Goal: Task Accomplishment & Management: Use online tool/utility

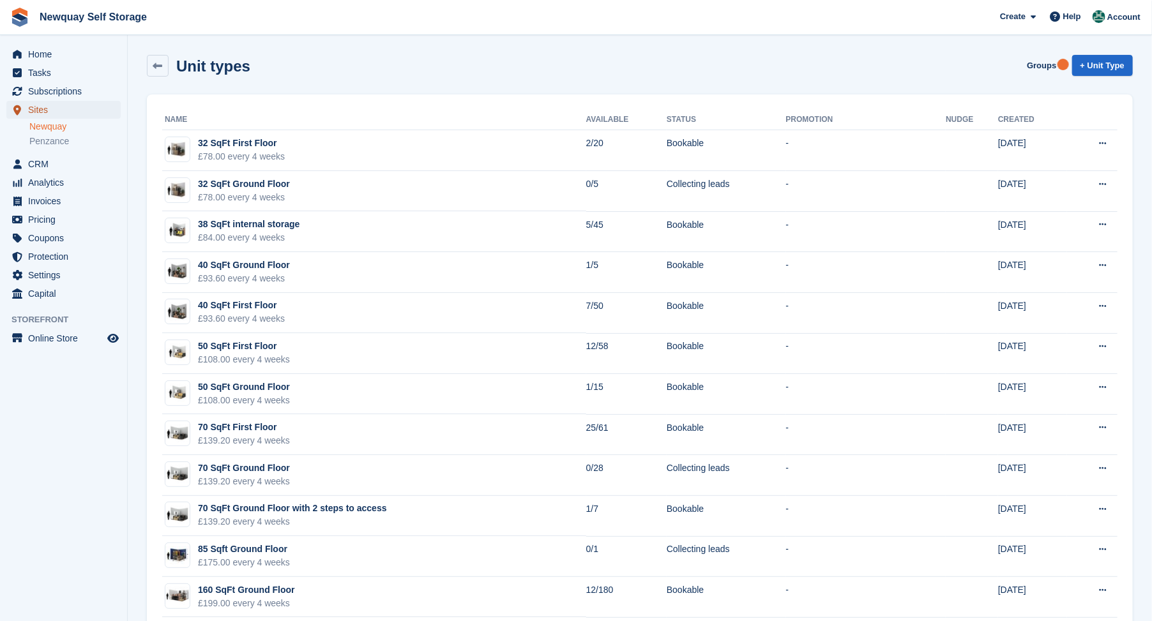
click at [40, 110] on span "Sites" at bounding box center [66, 110] width 77 height 18
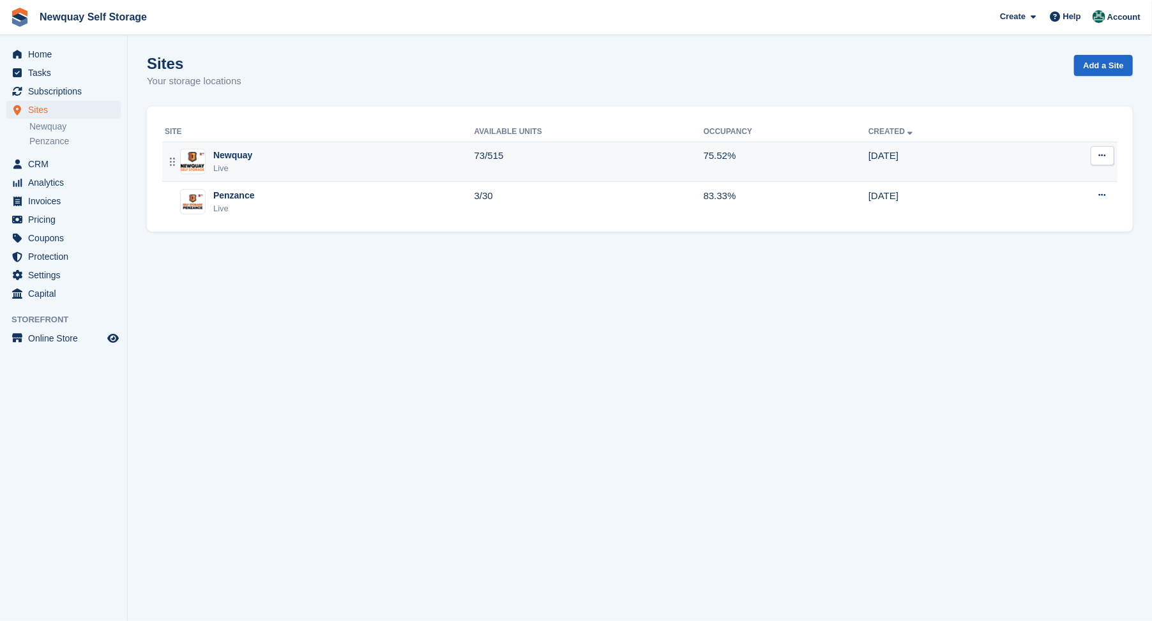
click at [238, 155] on div "Newquay" at bounding box center [232, 155] width 39 height 13
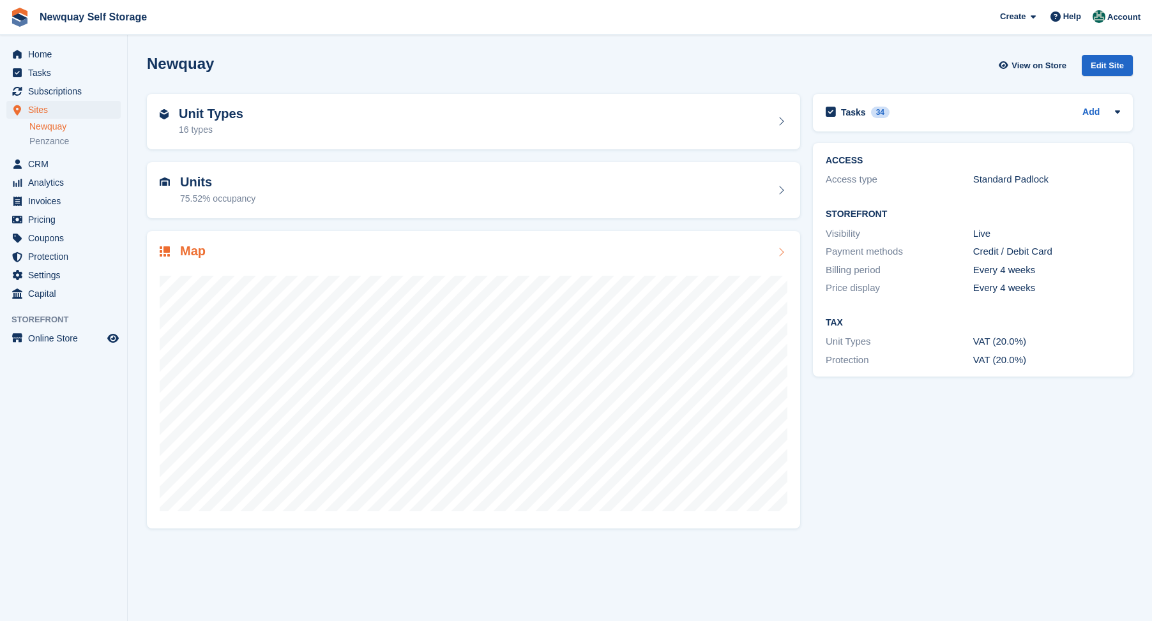
click at [183, 252] on h2 "Map" at bounding box center [193, 251] width 26 height 15
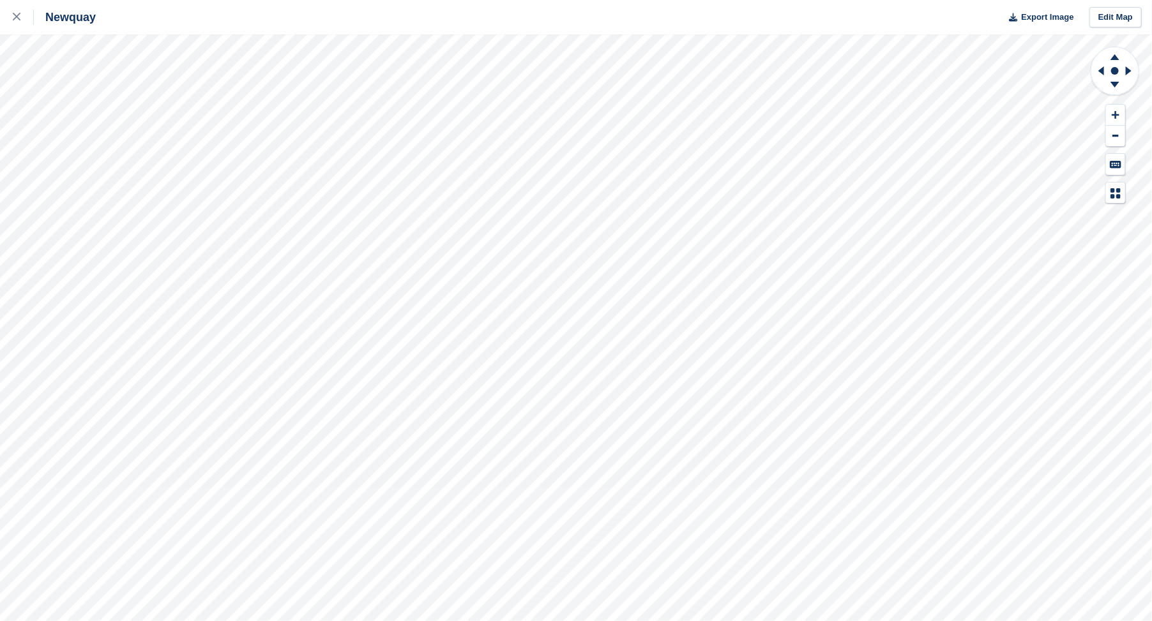
click at [815, 621] on html "Newquay Export Image Edit Map" at bounding box center [576, 310] width 1152 height 621
click at [863, 0] on html "Newquay Export Image Edit Map" at bounding box center [576, 310] width 1152 height 621
click at [1018, 0] on html "Newquay Export Image Edit Map" at bounding box center [576, 310] width 1152 height 621
click at [686, 8] on div "Newquay Export Image Edit Map" at bounding box center [576, 310] width 1152 height 621
click at [600, 23] on div "Newquay Export Image Edit Map" at bounding box center [576, 310] width 1152 height 621
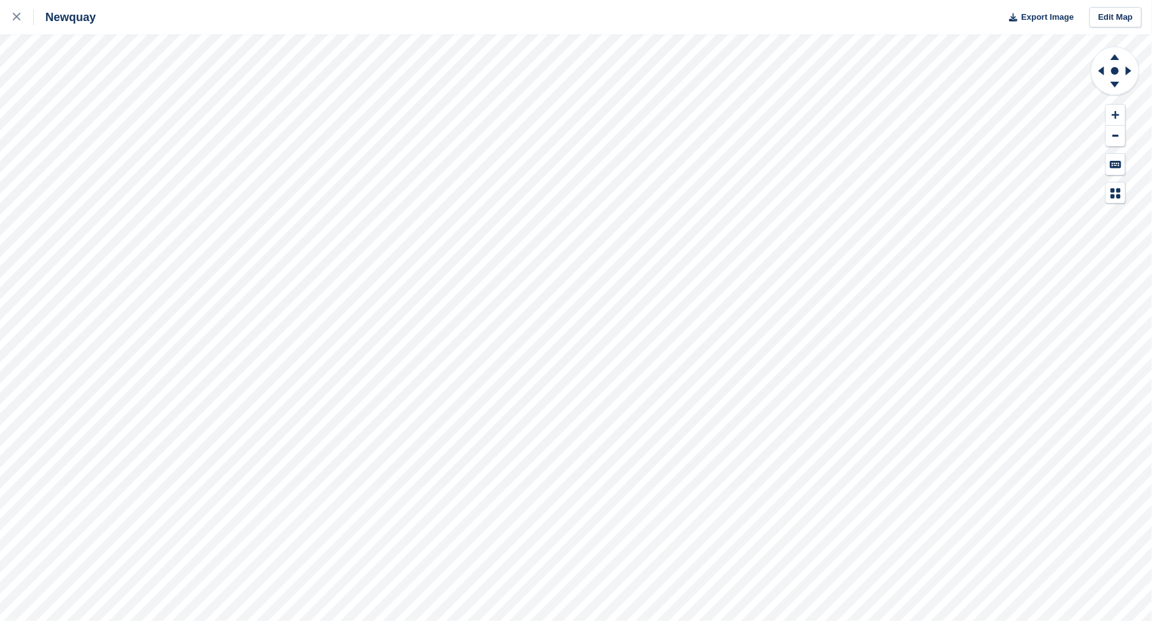
click at [498, 621] on html "Newquay Export Image Edit Map" at bounding box center [576, 310] width 1152 height 621
click at [709, 0] on html "Newquay Export Image Edit Map" at bounding box center [576, 310] width 1152 height 621
click at [139, 0] on html "Newquay Export Image Edit Map" at bounding box center [576, 310] width 1152 height 621
click at [349, 621] on html "Newquay Export Image Edit Map" at bounding box center [576, 310] width 1152 height 621
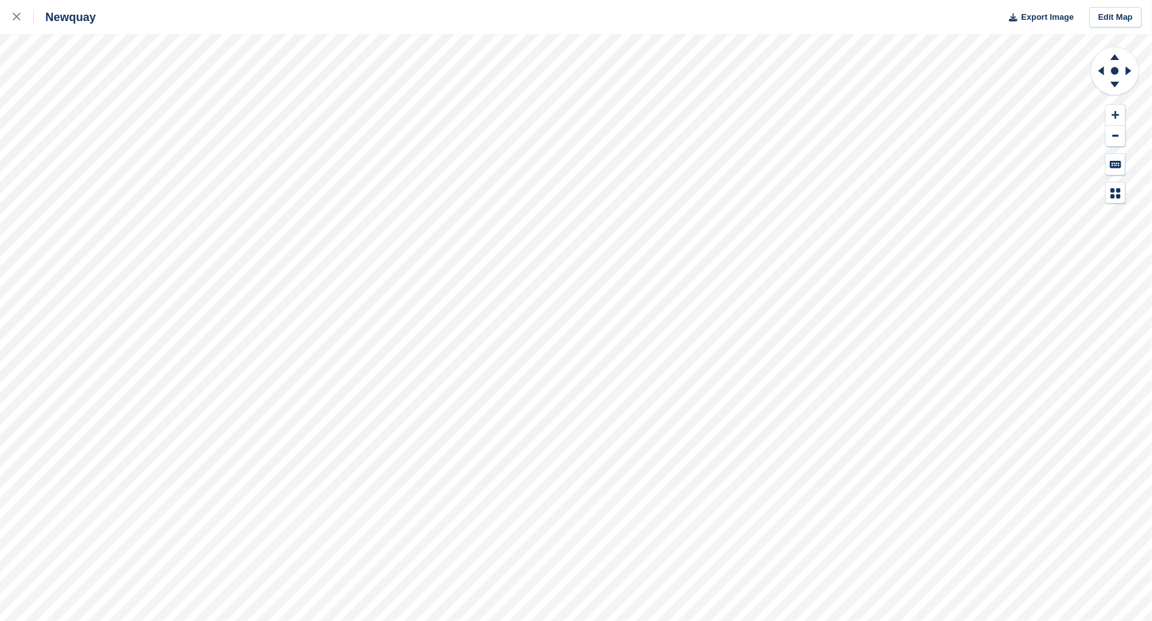
click at [665, 621] on html "Newquay Export Image Edit Map" at bounding box center [576, 310] width 1152 height 621
click at [662, 621] on html "Newquay Export Image Edit Map" at bounding box center [576, 310] width 1152 height 621
click at [1151, 621] on html "Newquay Export Image Edit Map" at bounding box center [576, 310] width 1152 height 621
click at [303, 621] on html "Newquay Export Image Edit Map" at bounding box center [576, 310] width 1152 height 621
click at [505, 0] on html "Newquay Export Image Edit Map" at bounding box center [576, 310] width 1152 height 621
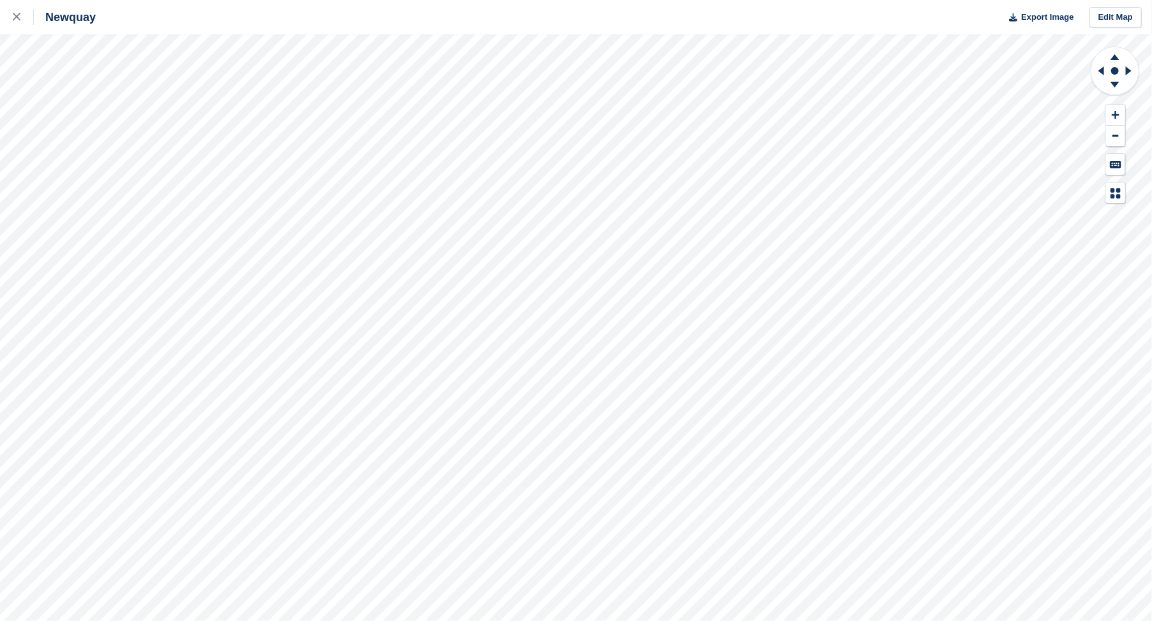
click at [0, 501] on html "Newquay Export Image Edit Map" at bounding box center [576, 310] width 1152 height 621
click at [382, 0] on html "Newquay Export Image Edit Map" at bounding box center [576, 310] width 1152 height 621
click at [704, 24] on div "Newquay Export Image Edit Map" at bounding box center [576, 310] width 1152 height 621
click at [388, 0] on html "Newquay Export Image Edit Map" at bounding box center [576, 310] width 1152 height 621
click at [715, 0] on html "Newquay Export Image Edit Map" at bounding box center [576, 310] width 1152 height 621
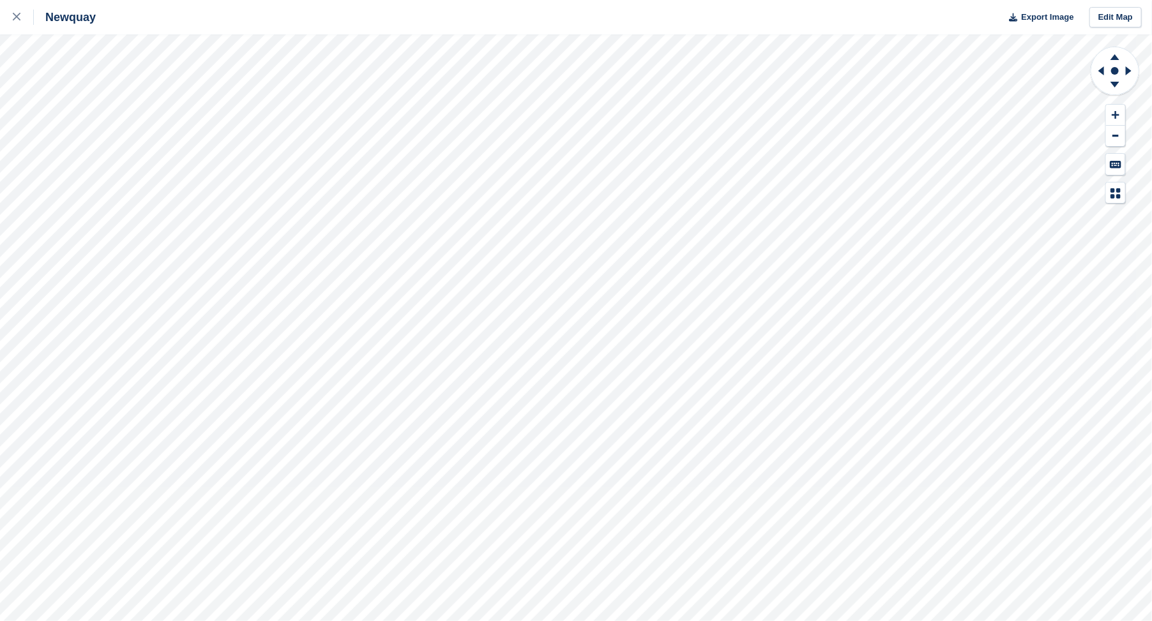
click at [541, 621] on html "Newquay Export Image Edit Map" at bounding box center [576, 310] width 1152 height 621
click at [537, 621] on html "Newquay Export Image Edit Map" at bounding box center [576, 310] width 1152 height 621
click at [0, 7] on html "Newquay Export Image Edit Map" at bounding box center [576, 310] width 1152 height 621
click at [237, 621] on html "Newquay Export Image Edit Map" at bounding box center [576, 310] width 1152 height 621
click at [128, 0] on html "Newquay Export Image Edit Map" at bounding box center [576, 310] width 1152 height 621
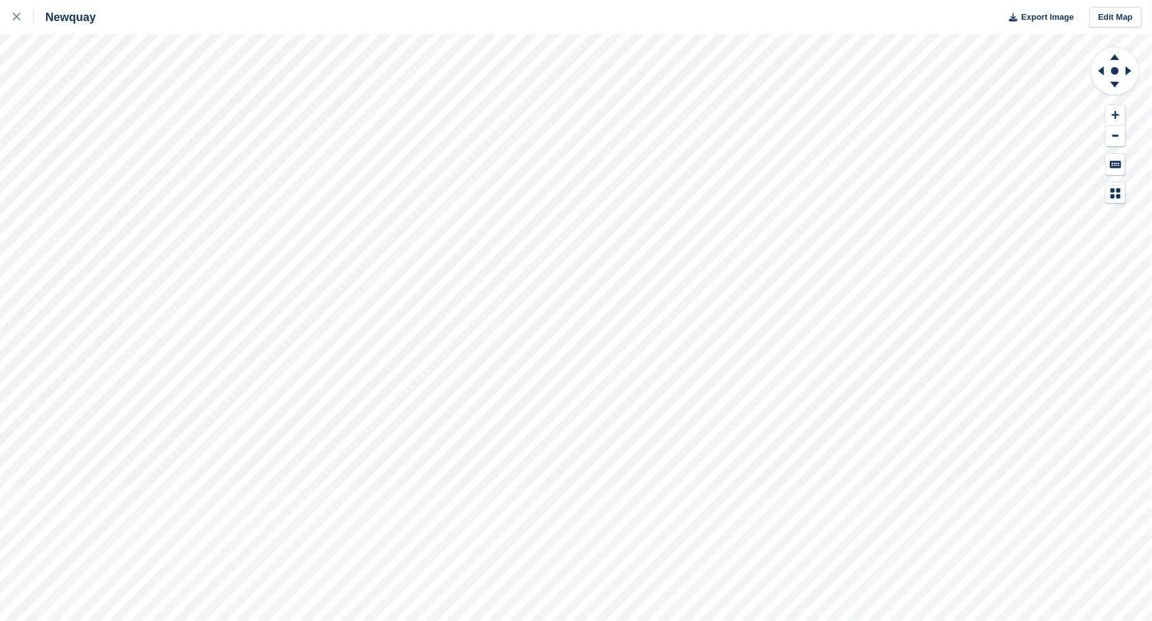
click at [310, 0] on html "Newquay Export Image Edit Map" at bounding box center [576, 310] width 1152 height 621
click at [873, 0] on html "Newquay Export Image Edit Map" at bounding box center [576, 310] width 1152 height 621
click at [310, 621] on html "Newquay Export Image Edit Map" at bounding box center [576, 310] width 1152 height 621
click at [524, 0] on html "Newquay Export Image Edit Map" at bounding box center [576, 310] width 1152 height 621
click at [718, 7] on div "Newquay Export Image Edit Map" at bounding box center [576, 310] width 1152 height 621
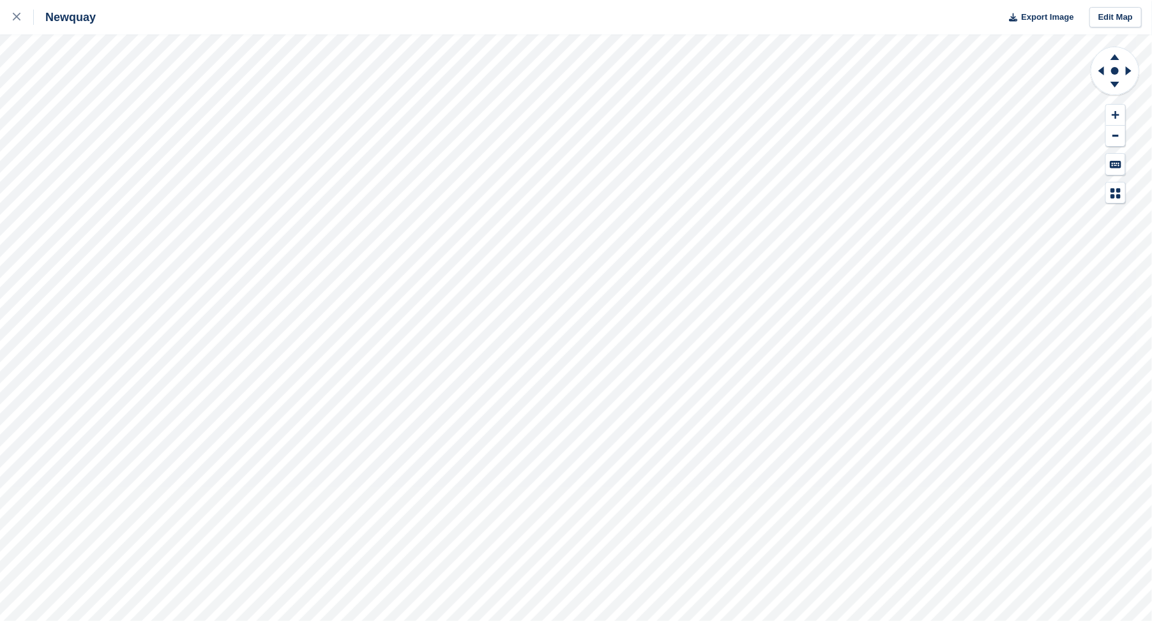
click at [443, 621] on html "Newquay Export Image Edit Map" at bounding box center [576, 310] width 1152 height 621
click at [704, 0] on html "Newquay Export Image Edit Map" at bounding box center [576, 310] width 1152 height 621
click at [1151, 621] on html "Newquay Export Image Edit Map" at bounding box center [576, 310] width 1152 height 621
click at [218, 621] on html "Newquay Export Image Edit Map" at bounding box center [576, 310] width 1152 height 621
click at [423, 621] on html "Newquay Export Image Edit Map" at bounding box center [576, 310] width 1152 height 621
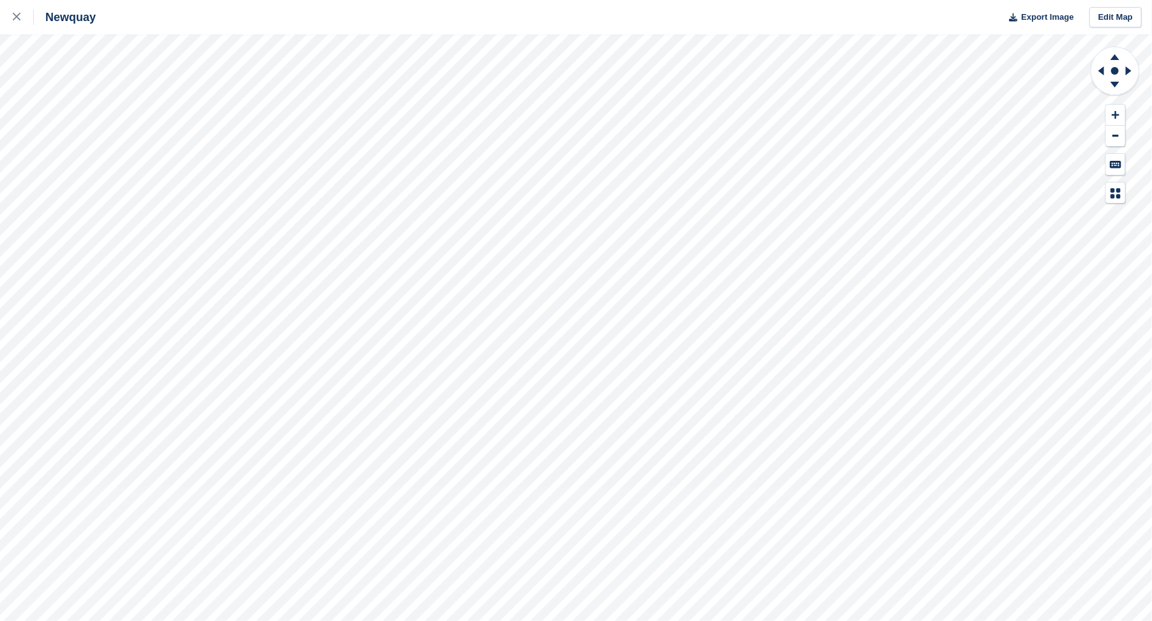
click at [444, 621] on html "Newquay Export Image Edit Map" at bounding box center [576, 310] width 1152 height 621
click at [1151, 621] on html "Newquay Export Image Edit Map" at bounding box center [576, 310] width 1152 height 621
click at [87, 65] on div "Newquay Export Image Edit Map" at bounding box center [576, 310] width 1152 height 621
click at [815, 621] on html "Newquay Export Image Edit Map" at bounding box center [576, 310] width 1152 height 621
click at [0, 0] on html "Newquay Export Image Edit Map" at bounding box center [576, 310] width 1152 height 621
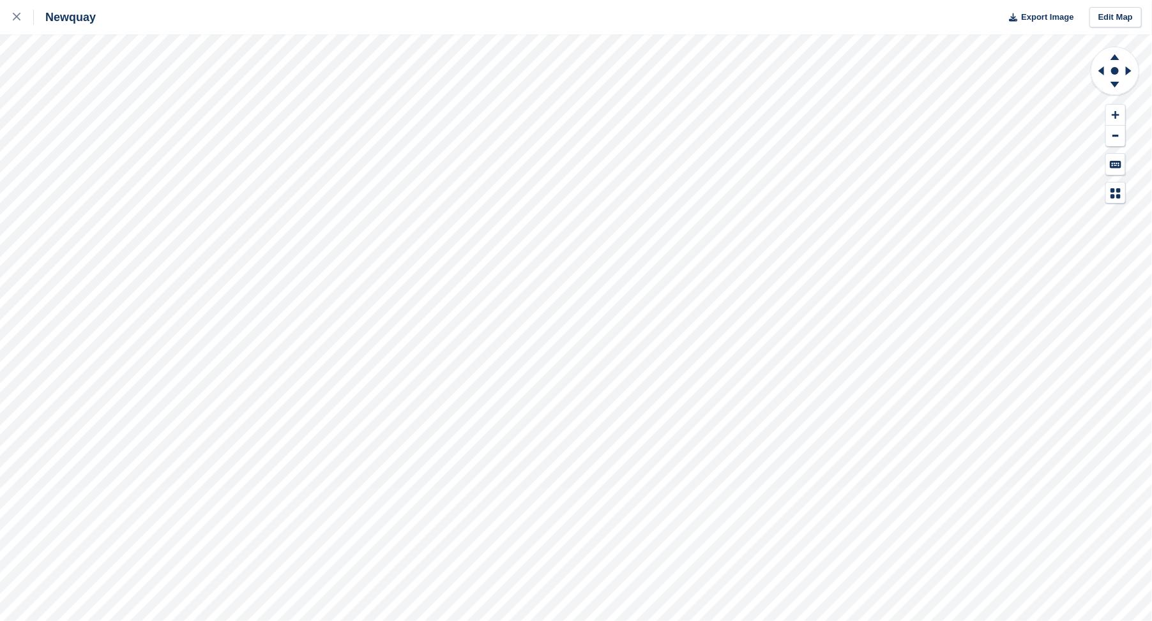
click at [0, 455] on html "Newquay Export Image Edit Map" at bounding box center [576, 310] width 1152 height 621
click at [441, 621] on html "Newquay Export Image Edit Map" at bounding box center [576, 310] width 1152 height 621
click at [628, 0] on html "Newquay Export Image Edit Map" at bounding box center [576, 310] width 1152 height 621
click at [1151, 615] on html "Newquay Export Image Edit Map" at bounding box center [576, 310] width 1152 height 621
click at [1151, 379] on html "Newquay Export Image Edit Map" at bounding box center [576, 310] width 1152 height 621
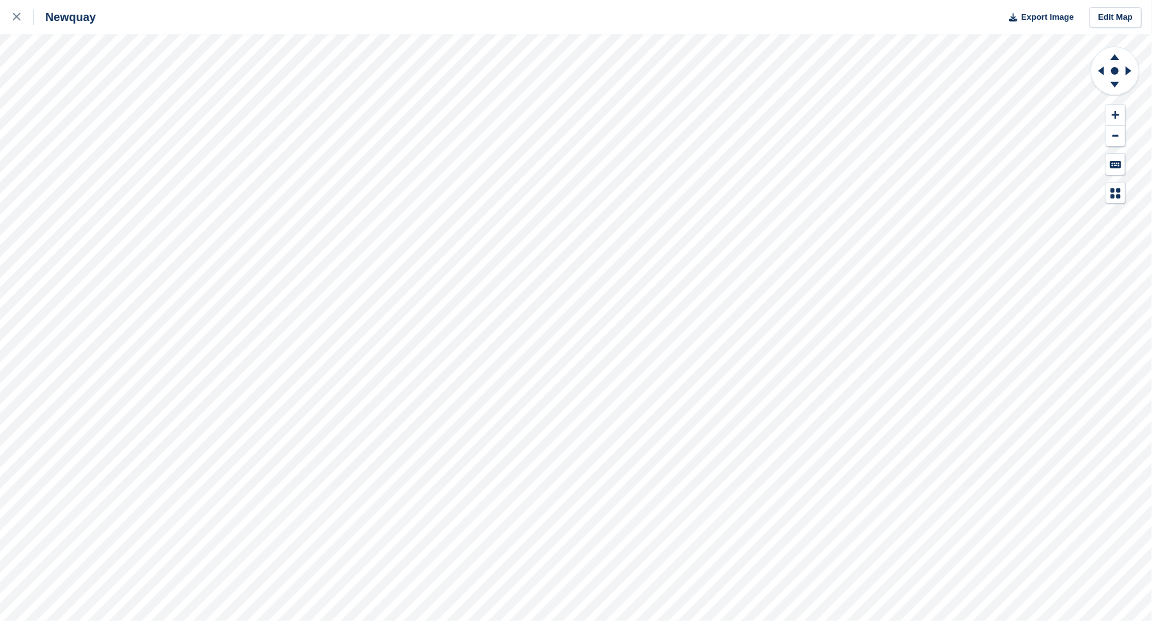
click at [515, 0] on html "Newquay Export Image Edit Map" at bounding box center [576, 310] width 1152 height 621
click at [386, 0] on html "Newquay Export Image Edit Map" at bounding box center [576, 310] width 1152 height 621
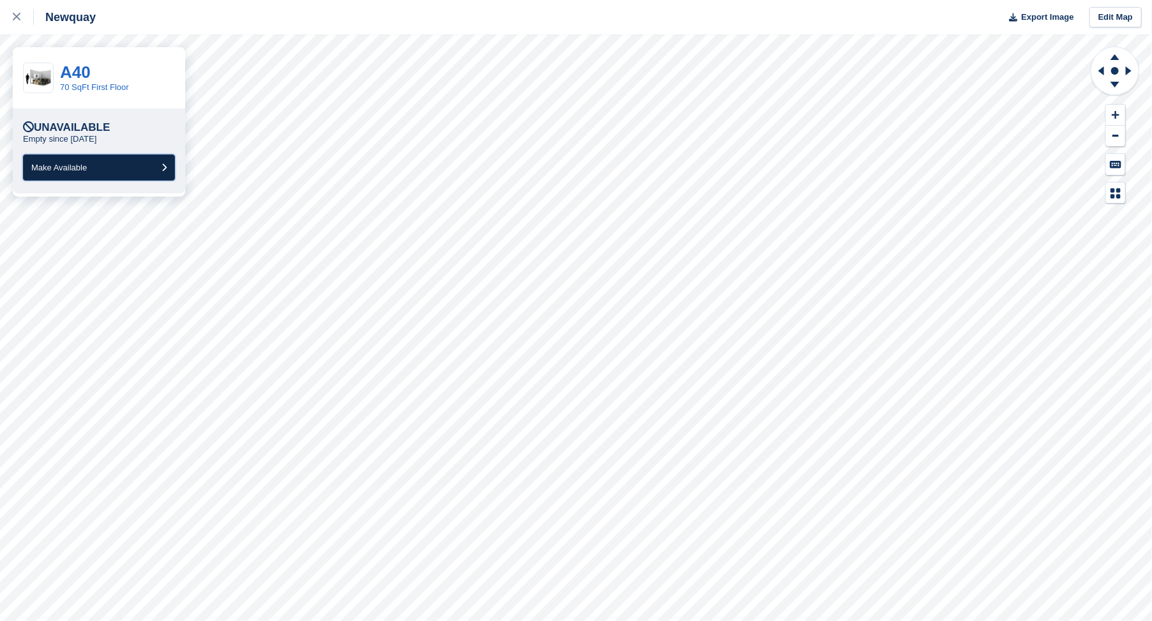
click at [61, 165] on span "Make Available" at bounding box center [59, 168] width 56 height 10
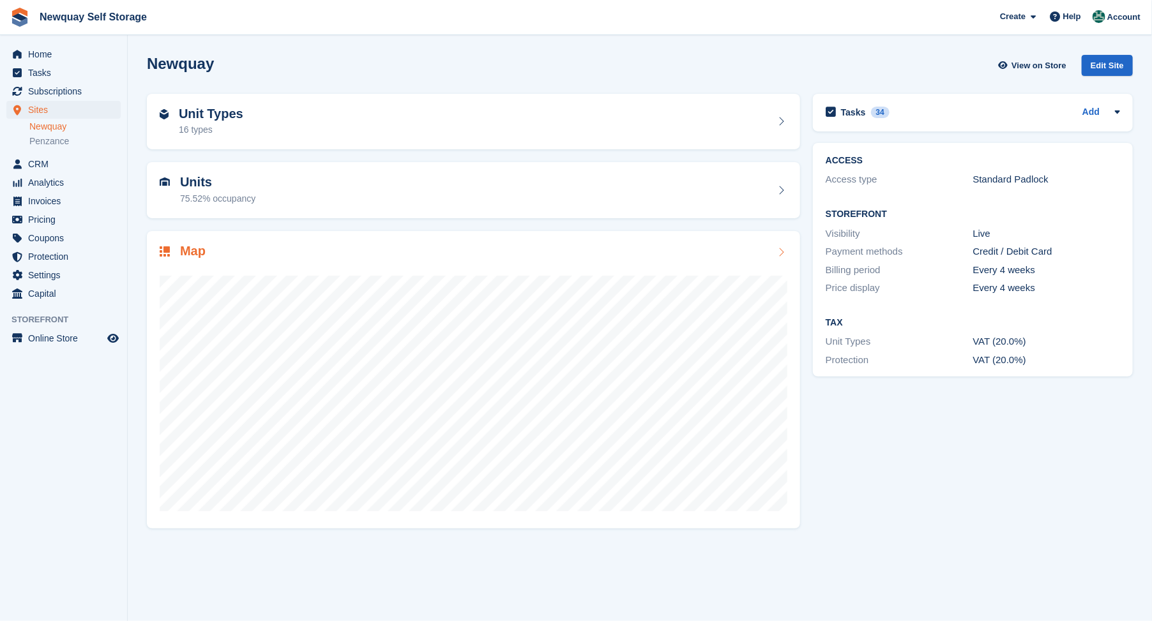
click at [190, 250] on h2 "Map" at bounding box center [193, 251] width 26 height 15
click at [42, 141] on link "Penzance" at bounding box center [74, 141] width 91 height 12
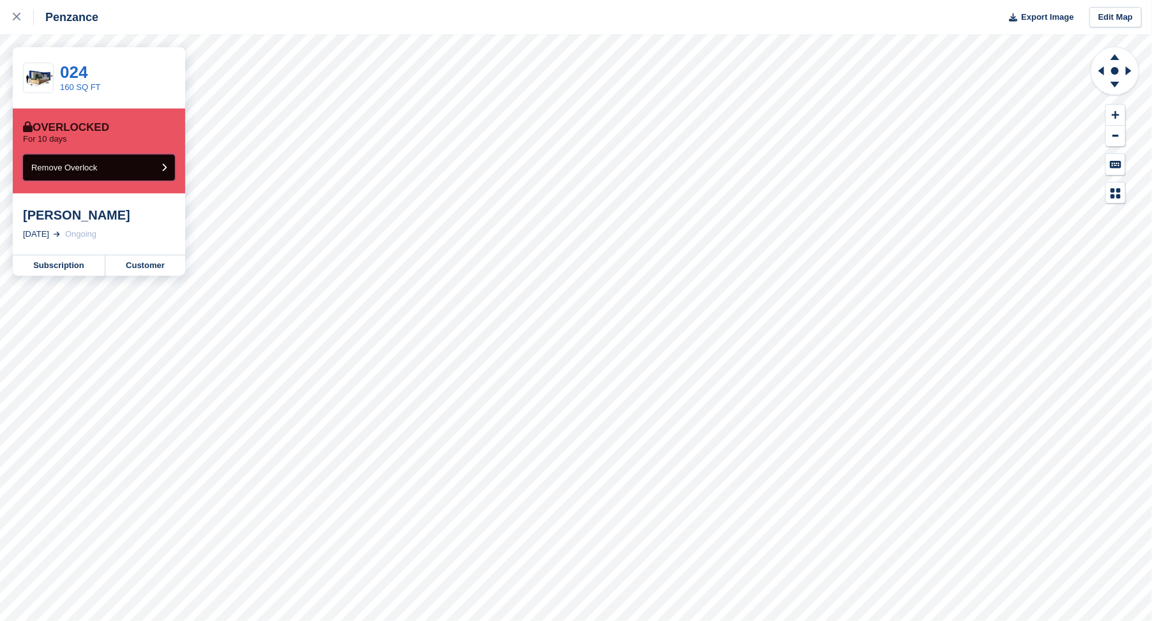
click at [77, 164] on span "Remove Overlock" at bounding box center [64, 168] width 66 height 10
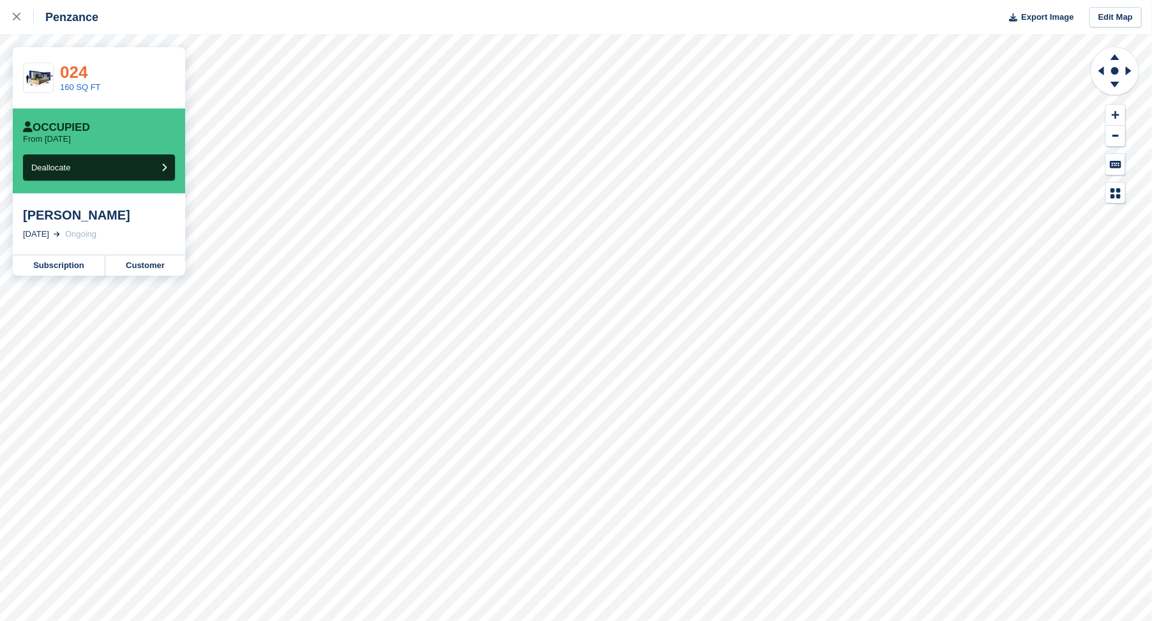
click at [75, 73] on link "024" at bounding box center [73, 72] width 27 height 19
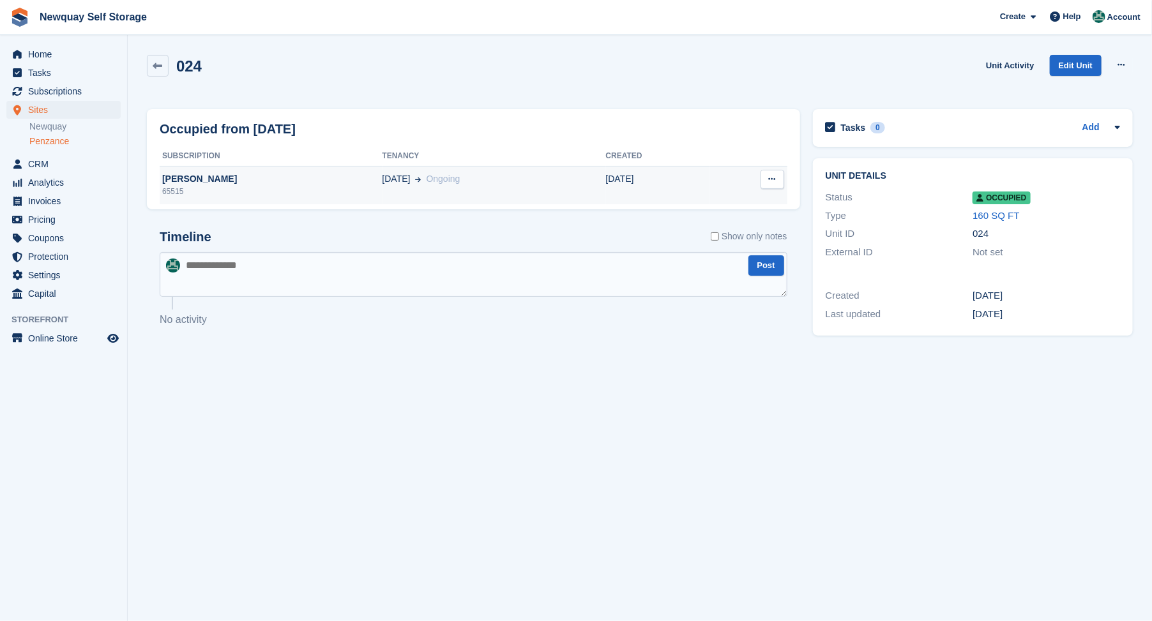
click at [188, 176] on div "[PERSON_NAME]" at bounding box center [271, 178] width 223 height 13
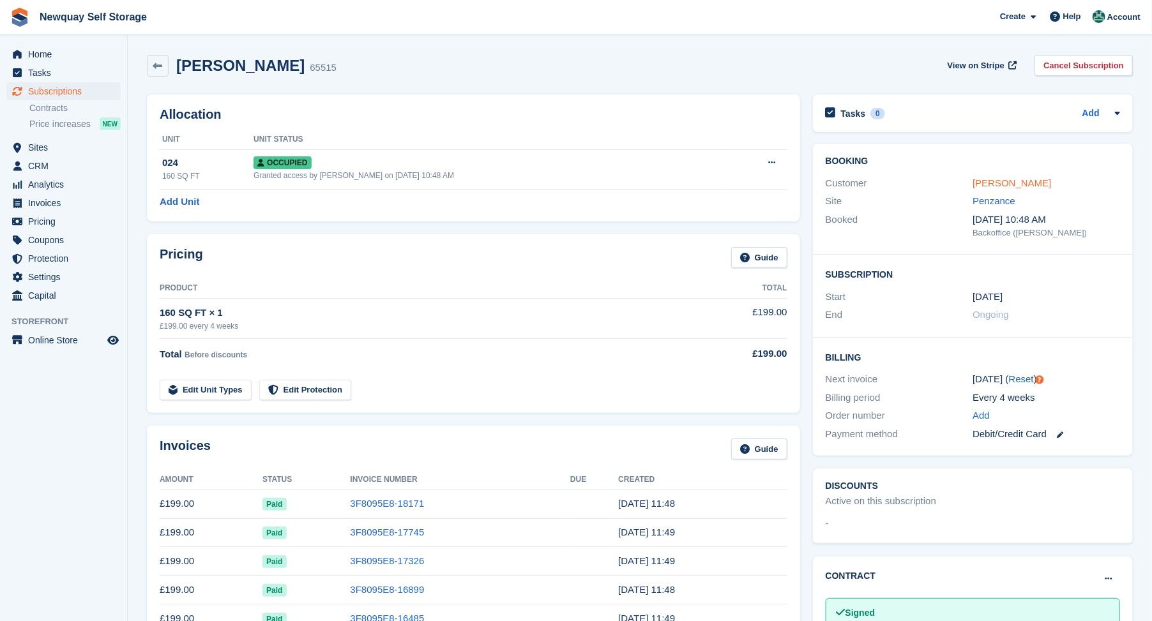
click at [1011, 186] on link "[PERSON_NAME]" at bounding box center [1012, 183] width 79 height 11
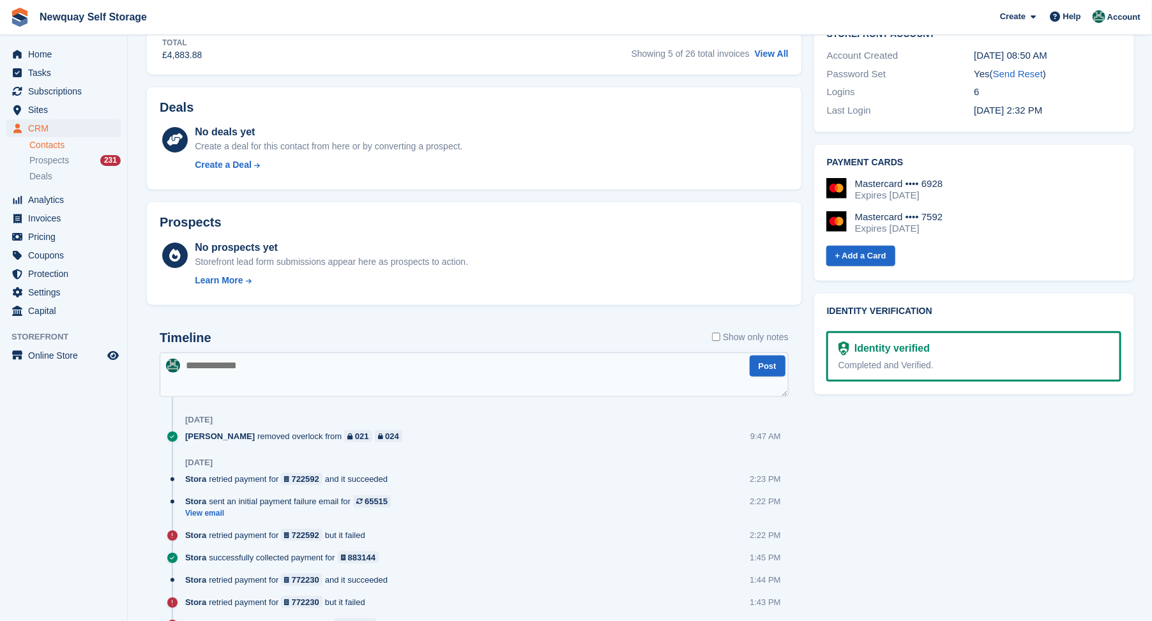
scroll to position [567, 0]
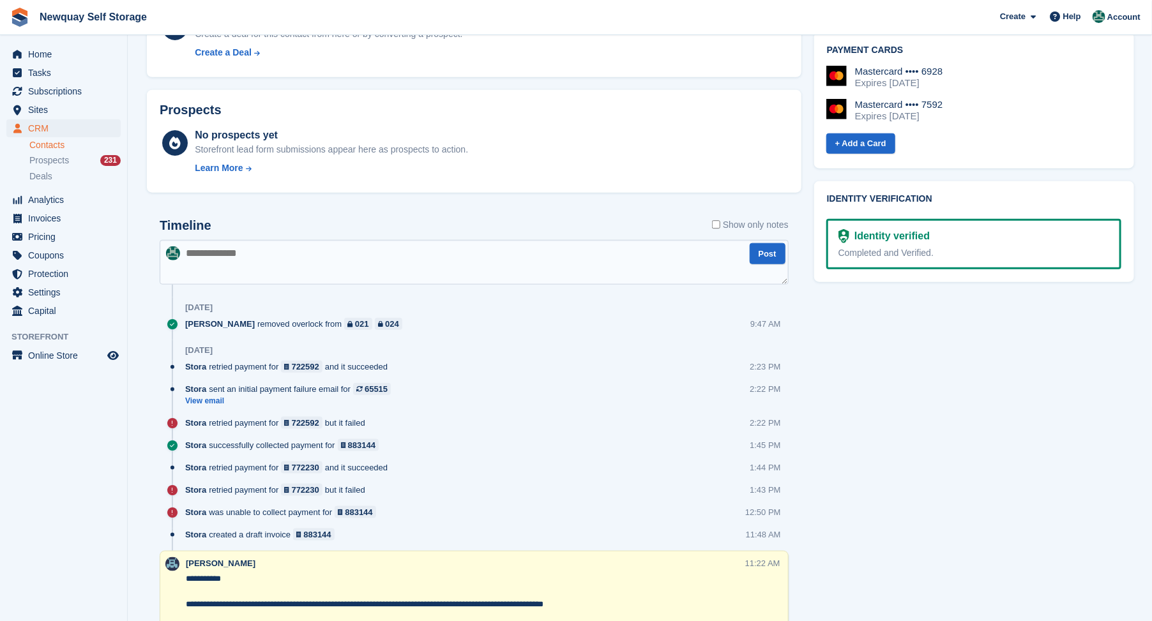
click at [236, 255] on textarea at bounding box center [474, 262] width 629 height 45
type textarea "**********"
click at [768, 246] on button "Post" at bounding box center [768, 253] width 36 height 21
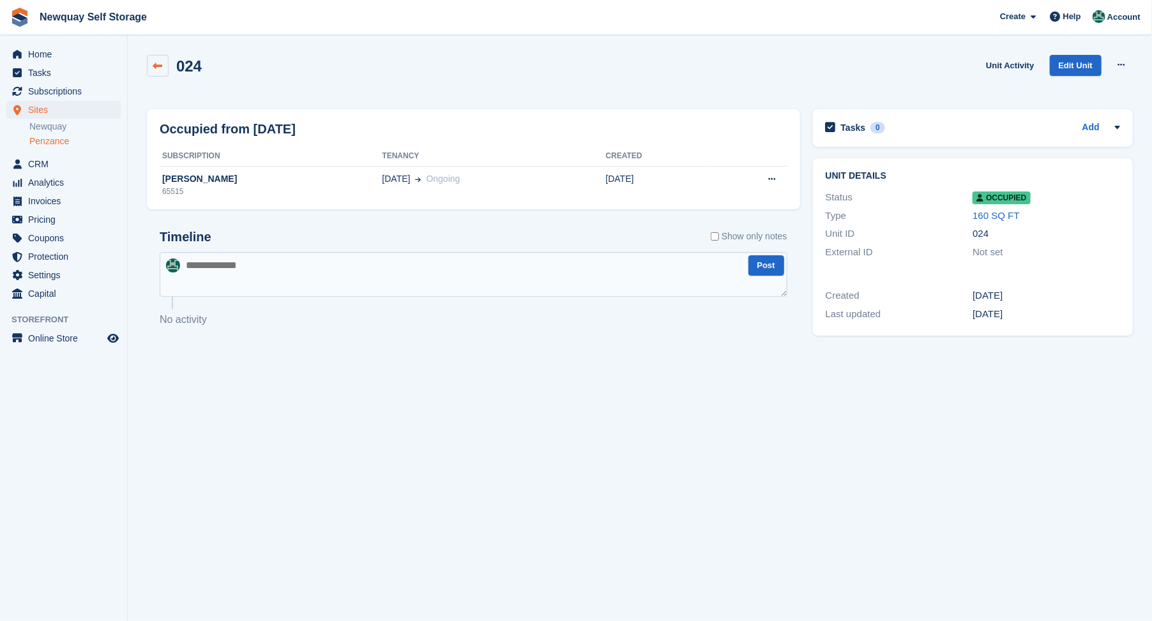
click at [155, 61] on icon at bounding box center [158, 66] width 10 height 10
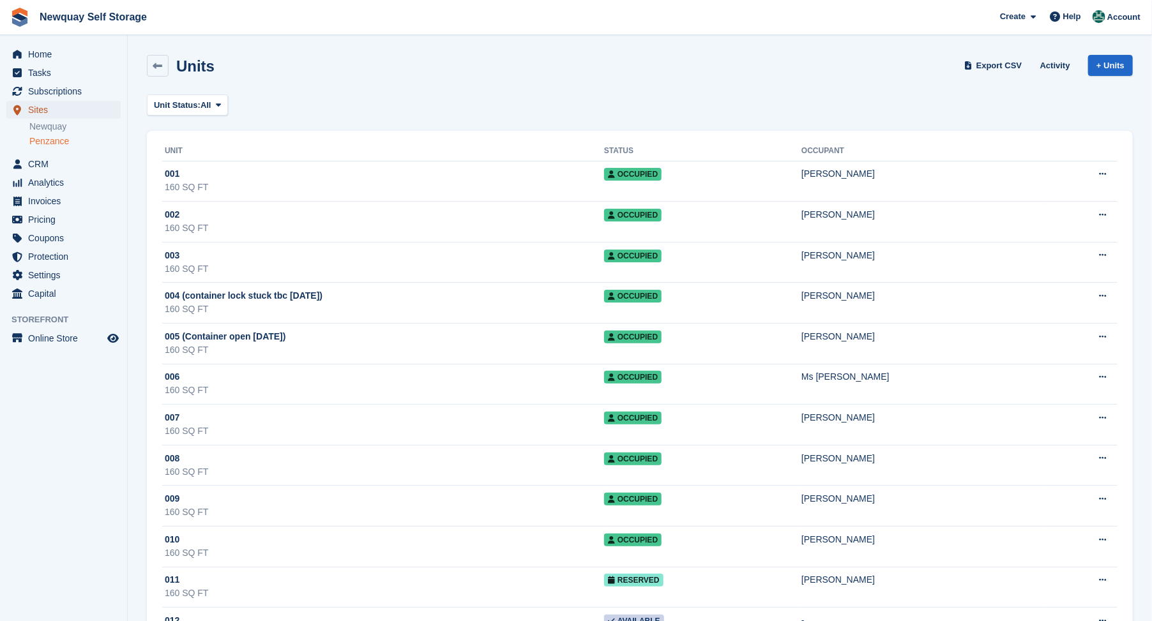
click at [33, 111] on span "Sites" at bounding box center [66, 110] width 77 height 18
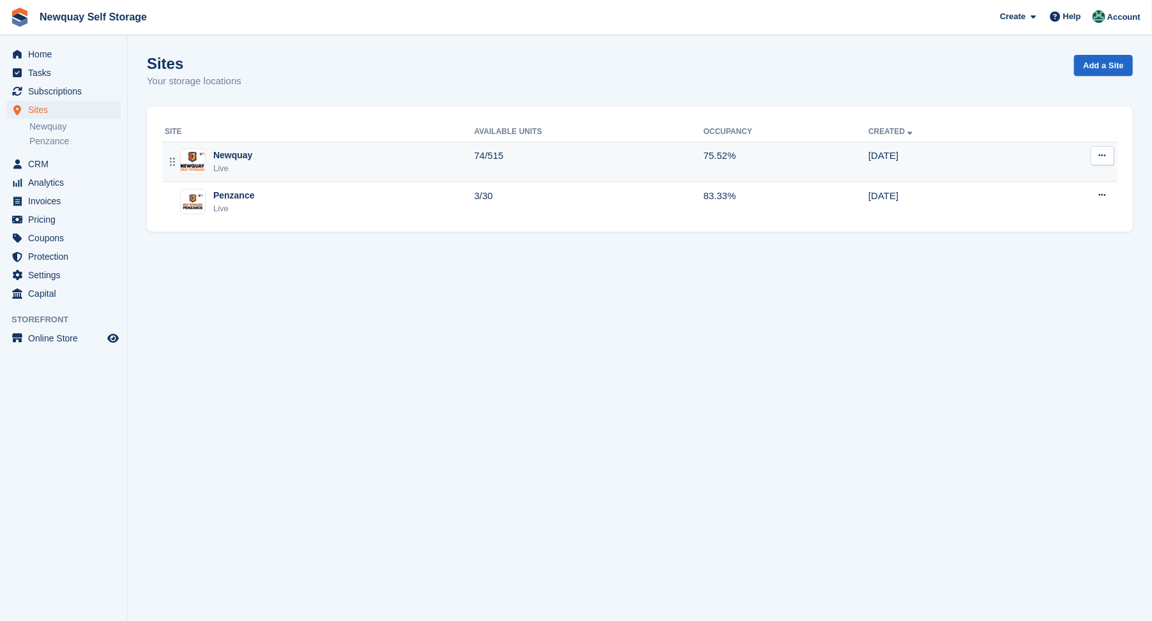
click at [193, 158] on img at bounding box center [193, 161] width 24 height 19
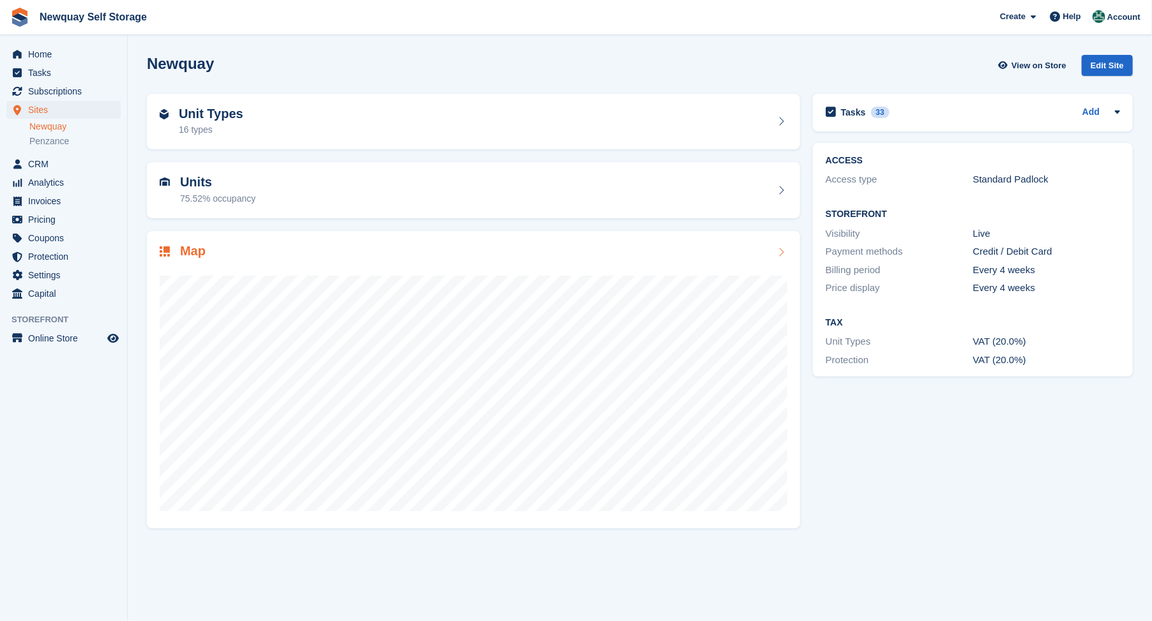
click at [194, 253] on h2 "Map" at bounding box center [193, 251] width 26 height 15
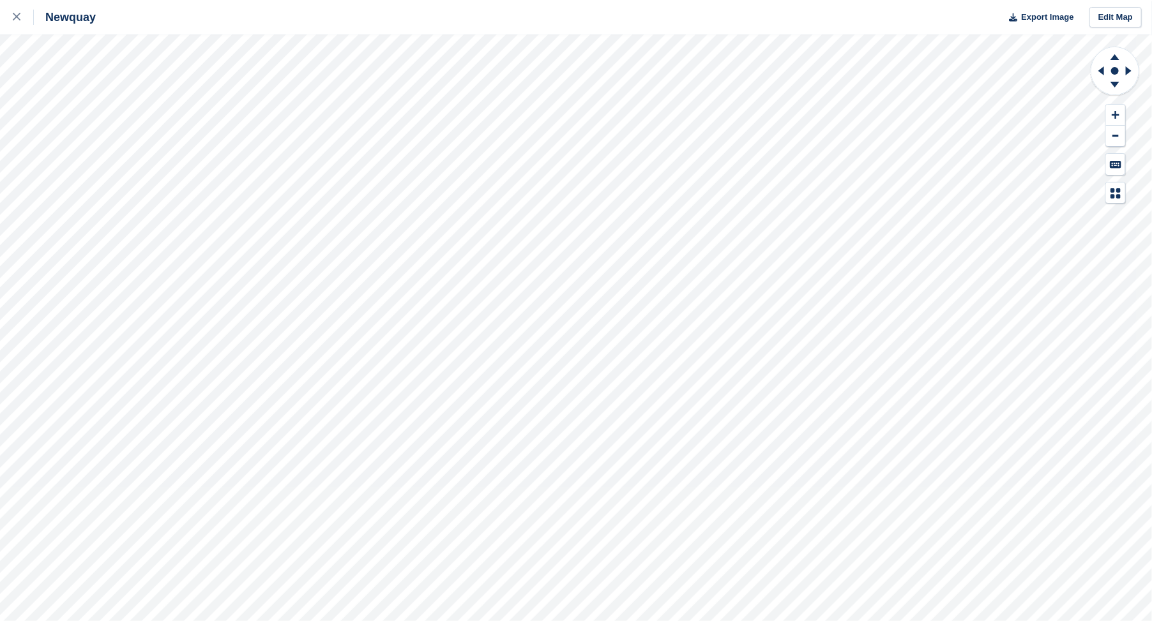
click at [908, 621] on html "Newquay Export Image Edit Map" at bounding box center [576, 310] width 1152 height 621
click at [335, 621] on html "Newquay Export Image Edit Map" at bounding box center [576, 310] width 1152 height 621
click at [655, 621] on html "Newquay Export Image Edit Map" at bounding box center [576, 310] width 1152 height 621
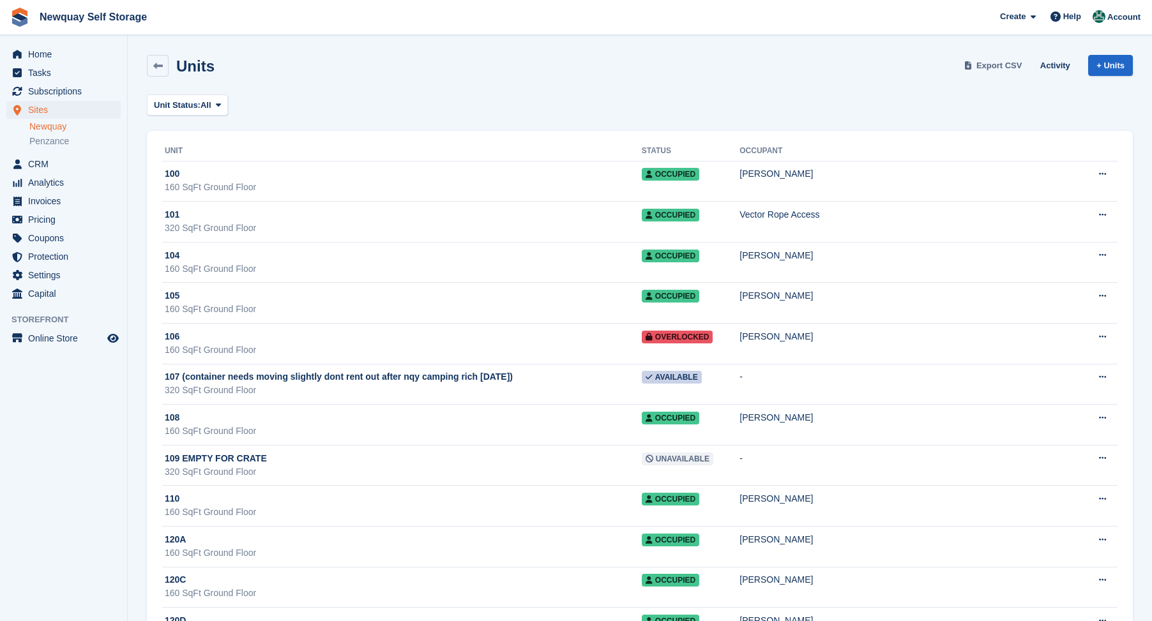
click at [998, 62] on span "Export CSV" at bounding box center [999, 65] width 46 height 13
click at [28, 109] on span "Sites" at bounding box center [66, 110] width 77 height 18
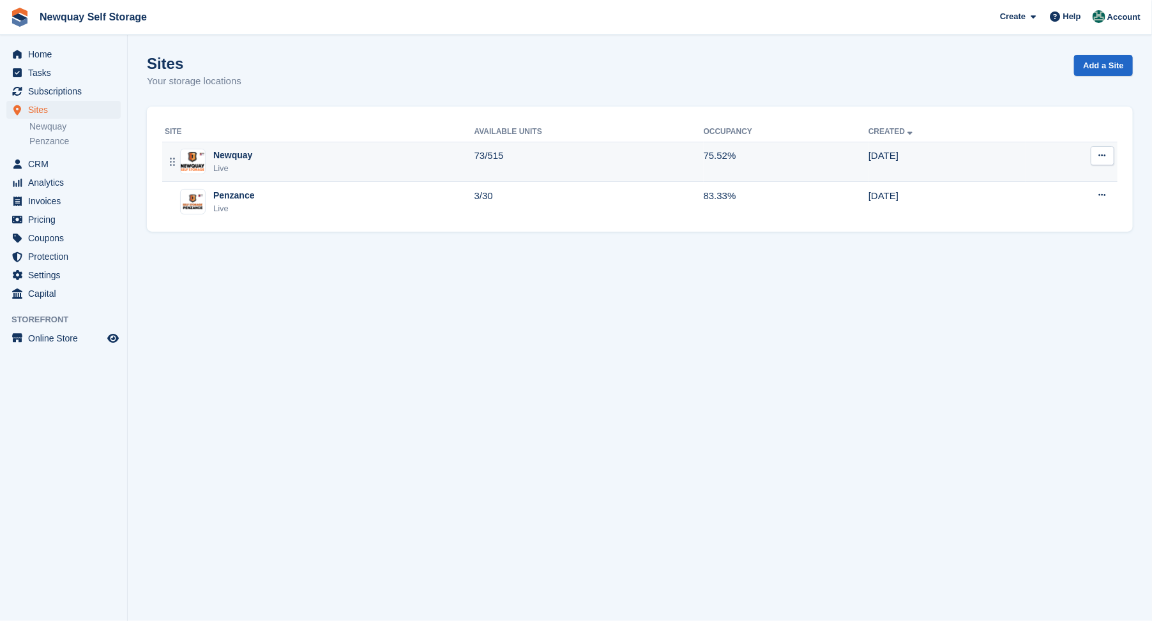
click at [233, 155] on div "Newquay" at bounding box center [232, 155] width 39 height 13
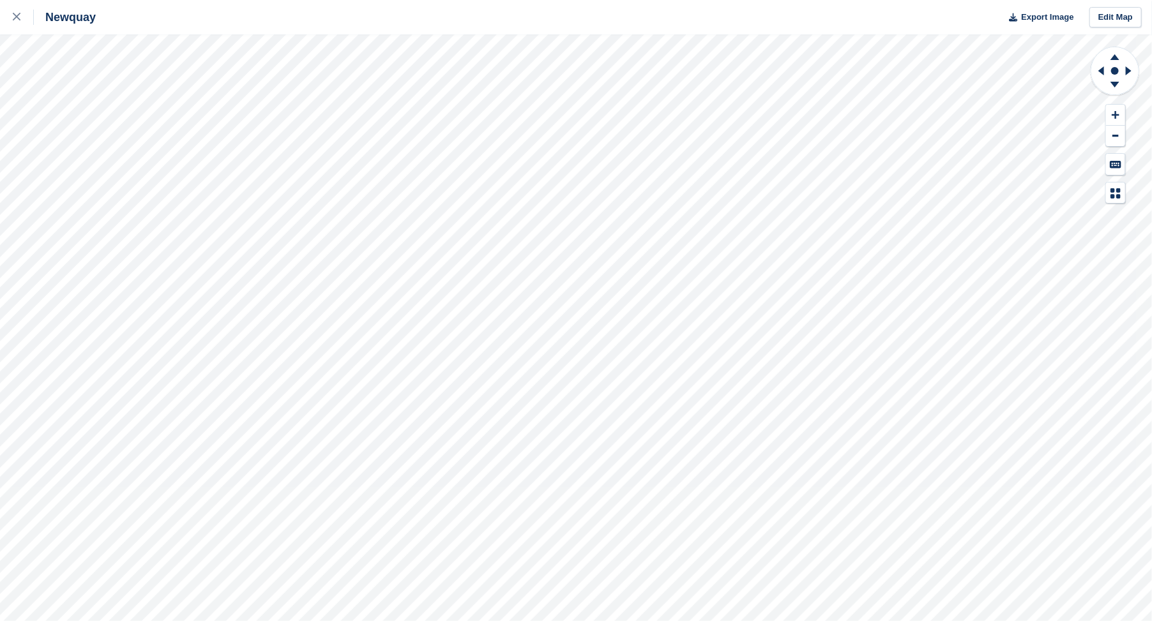
click at [811, 621] on html "Newquay Export Image Edit Map" at bounding box center [576, 310] width 1152 height 621
click at [488, 621] on html "Newquay Export Image Edit Map" at bounding box center [576, 310] width 1152 height 621
click at [280, 0] on html "Newquay Export Image Edit Map" at bounding box center [576, 310] width 1152 height 621
